Goal: Task Accomplishment & Management: Manage account settings

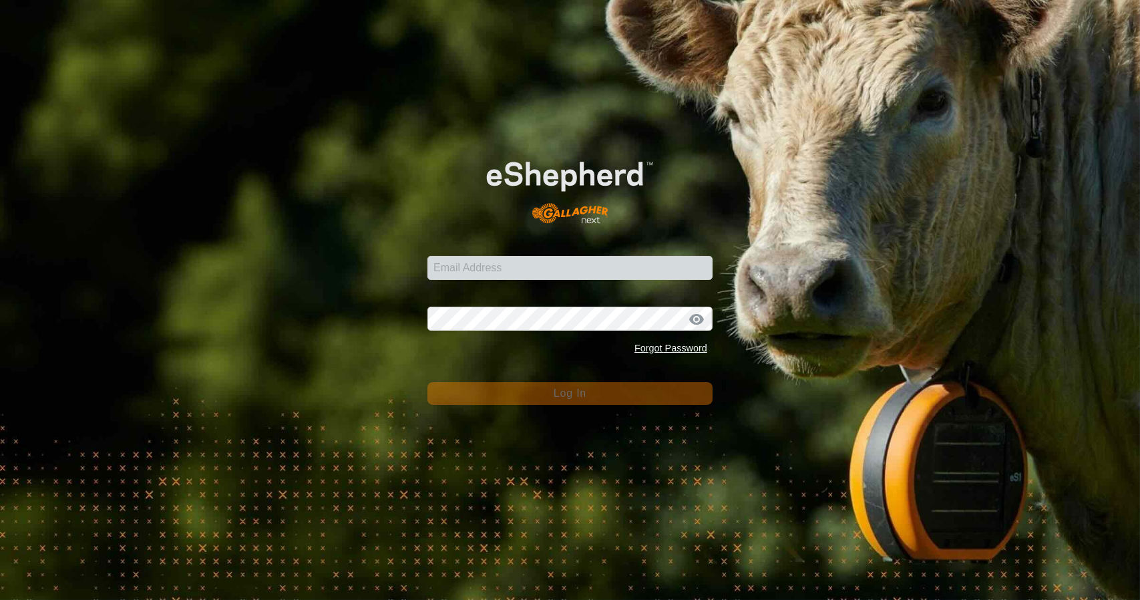
type input "[PERSON_NAME][EMAIL_ADDRESS][PERSON_NAME][DOMAIN_NAME]"
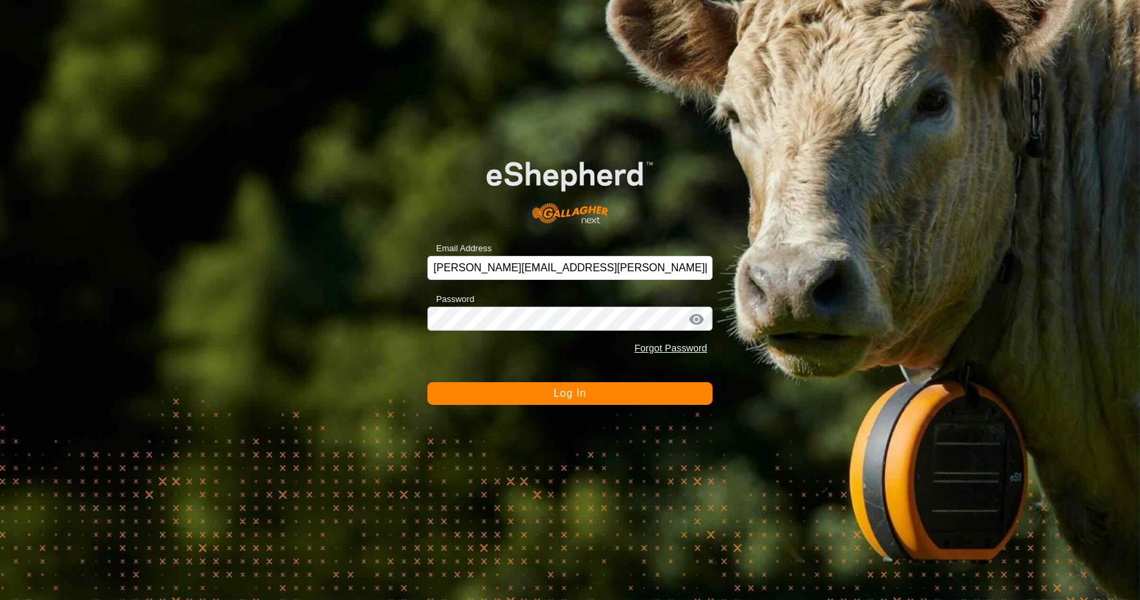
click at [618, 401] on button "Log In" at bounding box center [570, 393] width 285 height 23
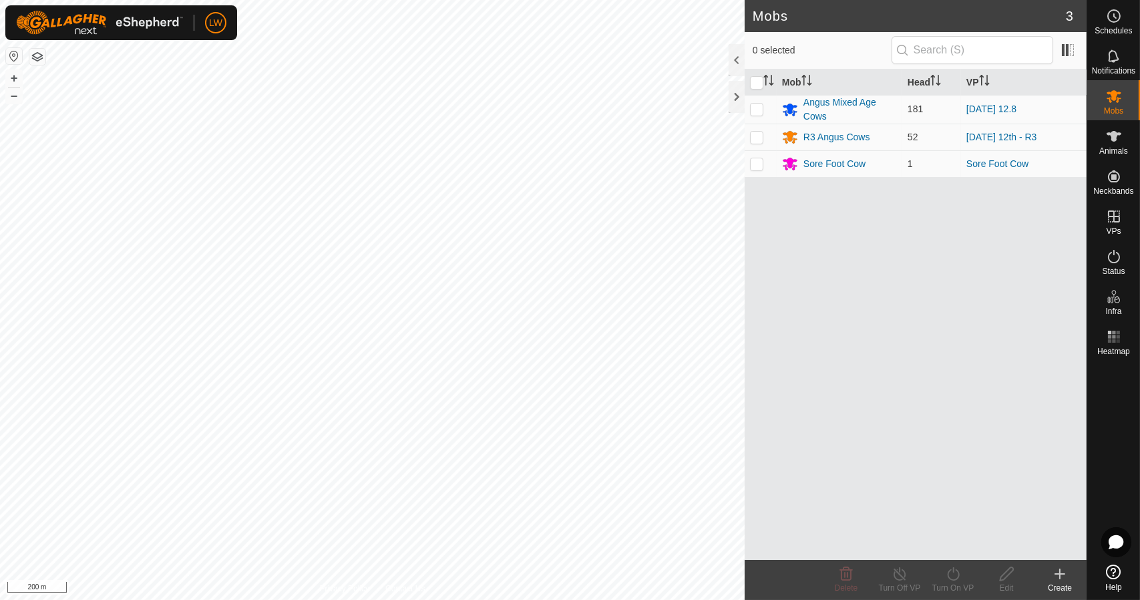
click at [613, 0] on html "LW Schedules Notifications Mobs Animals Neckbands VPs Status Infra Heatmap Help…" at bounding box center [570, 300] width 1140 height 600
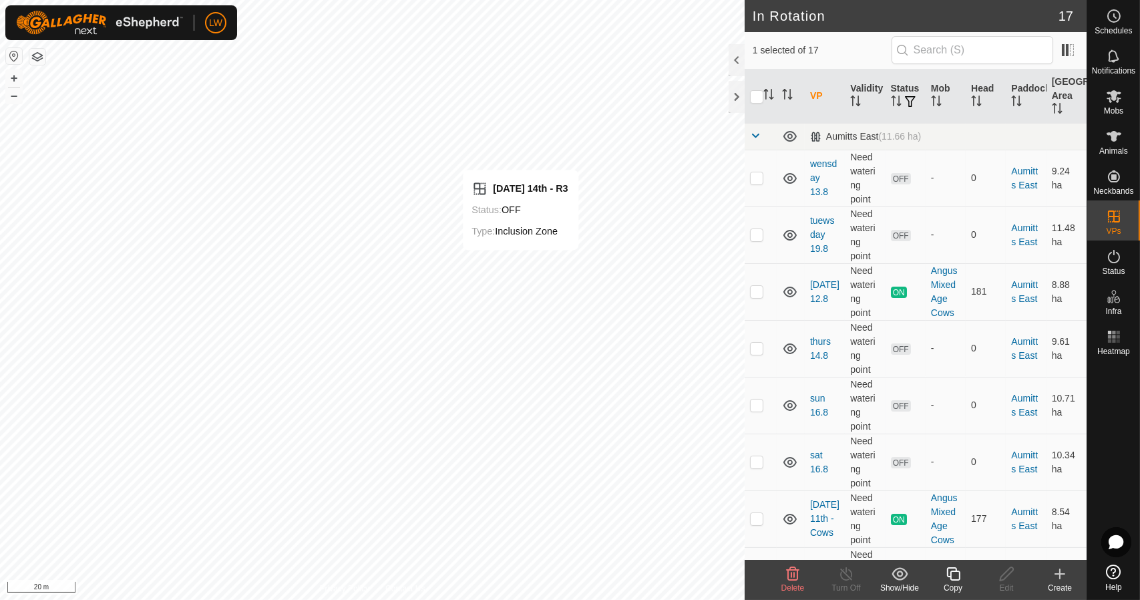
checkbox input "false"
checkbox input "true"
checkbox input "false"
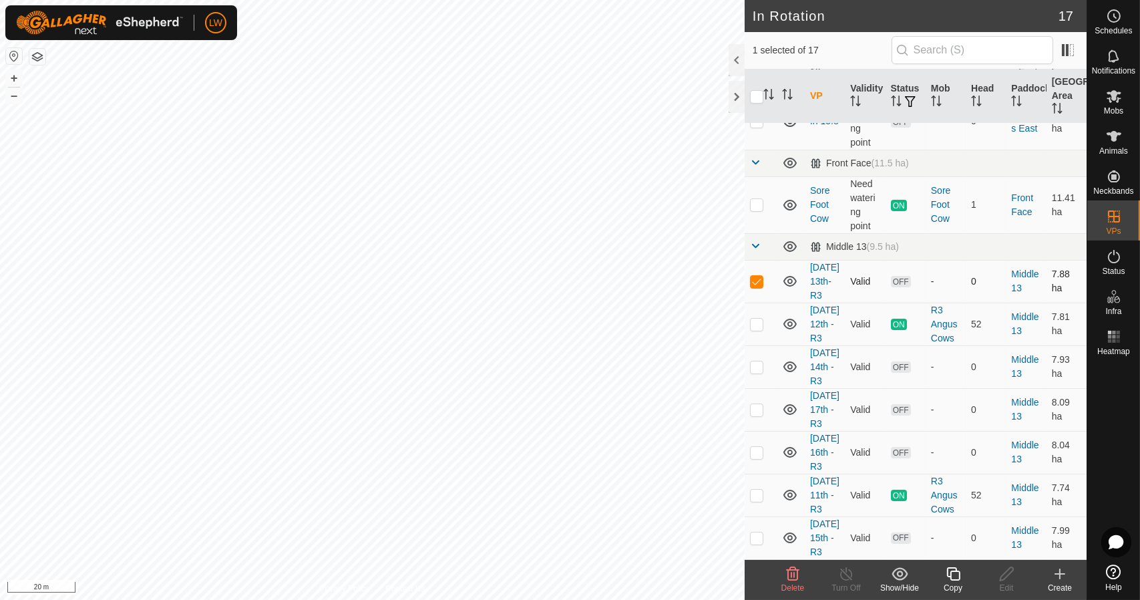
scroll to position [580, 0]
click at [1137, 26] on div "Schedules" at bounding box center [1114, 20] width 53 height 40
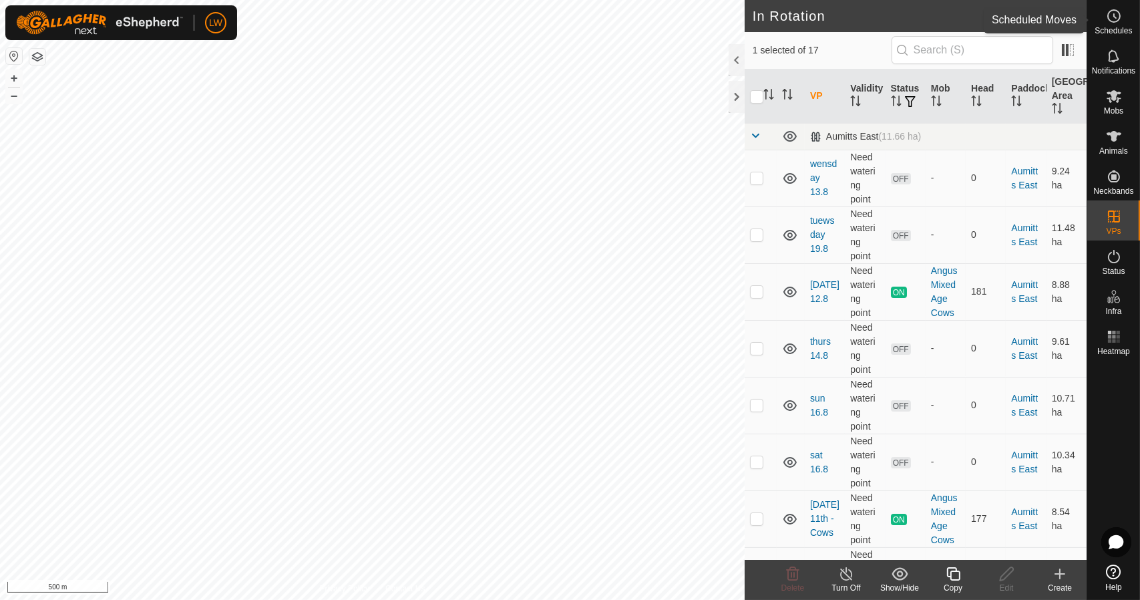
click at [1120, 13] on icon at bounding box center [1114, 16] width 16 height 16
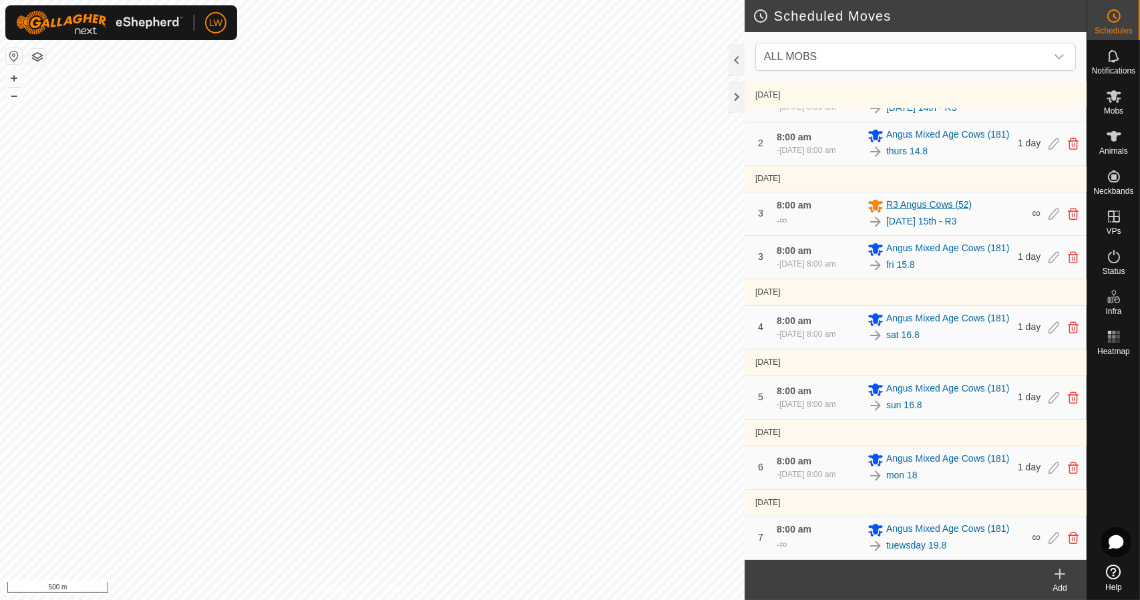
scroll to position [226, 0]
click at [1114, 29] on span "Schedules" at bounding box center [1113, 31] width 37 height 8
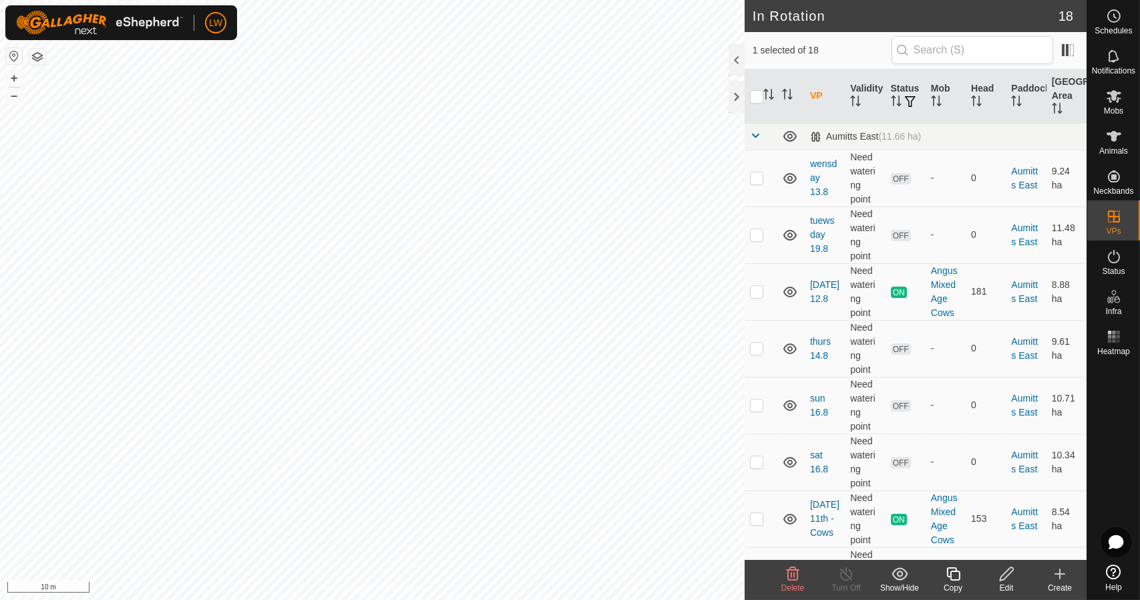
checkbox input "true"
checkbox input "false"
checkbox input "true"
